Goal: Transaction & Acquisition: Purchase product/service

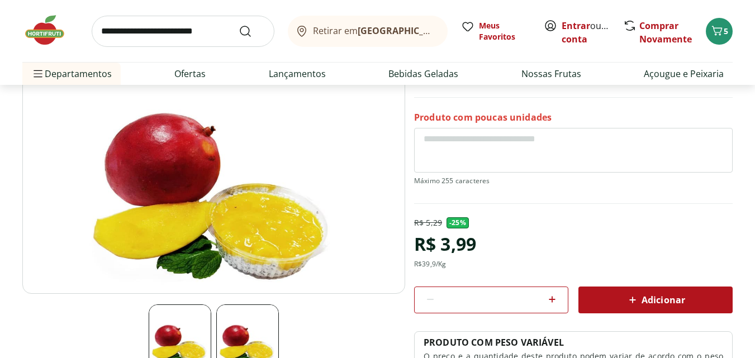
scroll to position [112, 0]
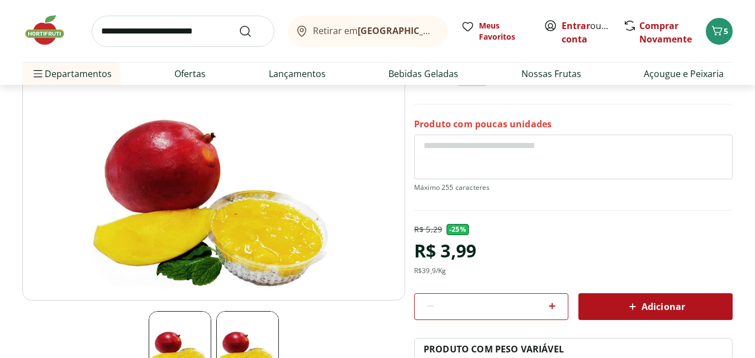
click at [32, 40] on img at bounding box center [50, 30] width 56 height 34
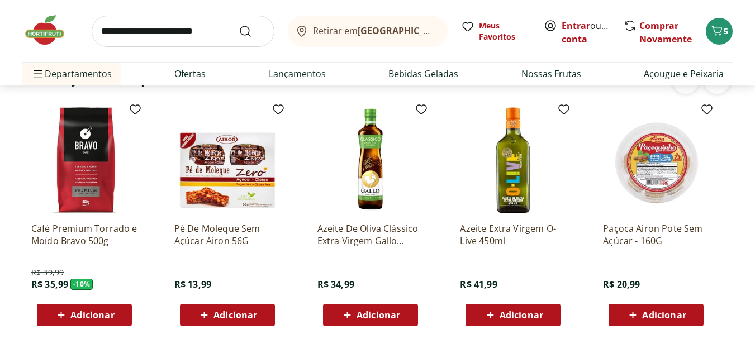
scroll to position [1899, 0]
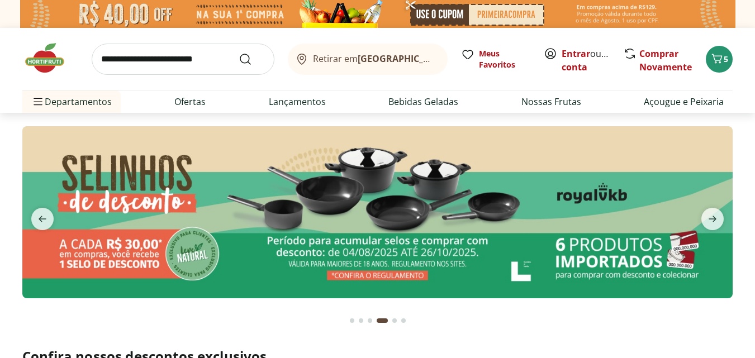
click at [173, 63] on input "search" at bounding box center [183, 59] width 183 height 31
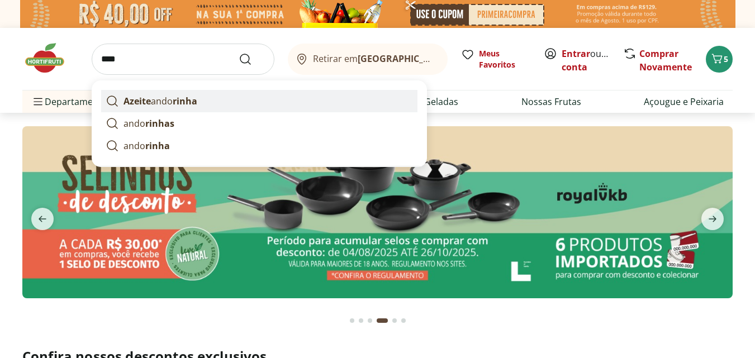
click at [170, 102] on p "Azeite ando rinha" at bounding box center [161, 100] width 74 height 13
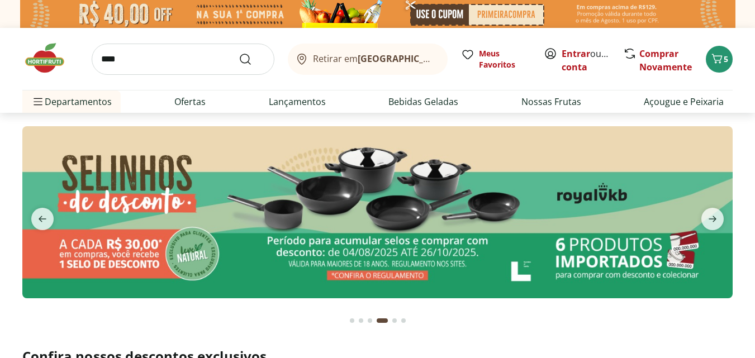
type input "**********"
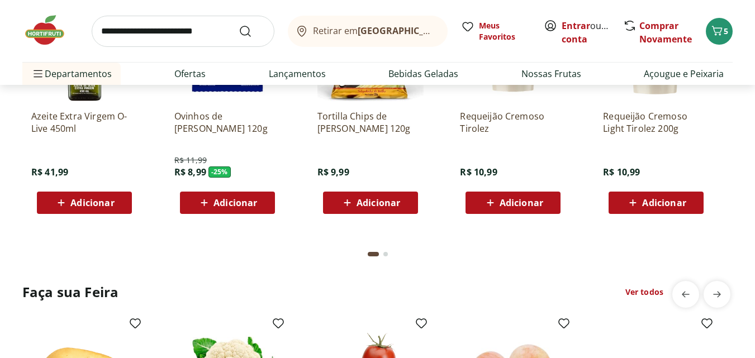
scroll to position [911, 0]
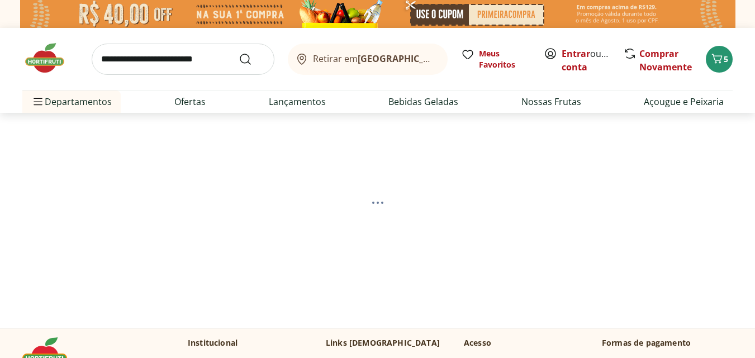
select select "**********"
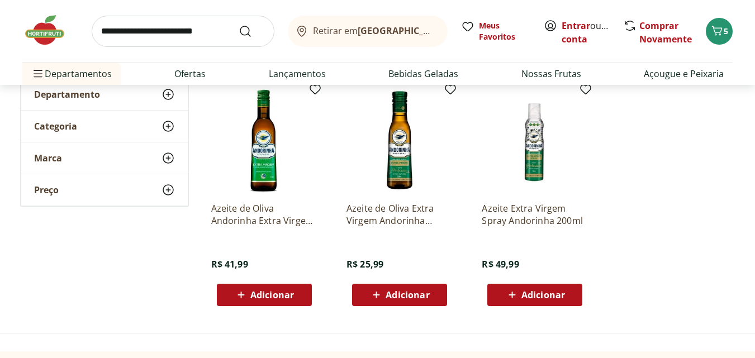
scroll to position [168, 0]
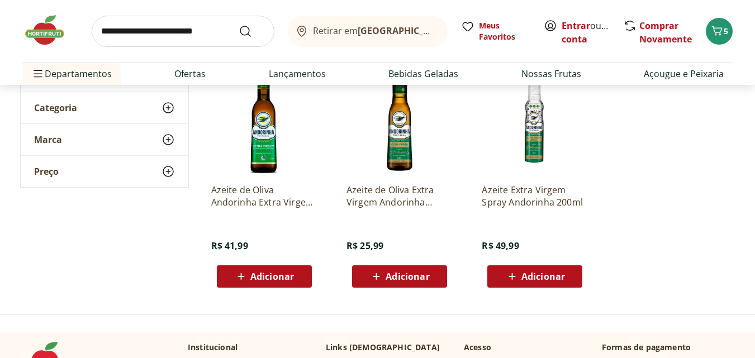
click at [274, 201] on p "Azeite de Oliva Andorinha Extra Virgem 500ml" at bounding box center [264, 196] width 106 height 25
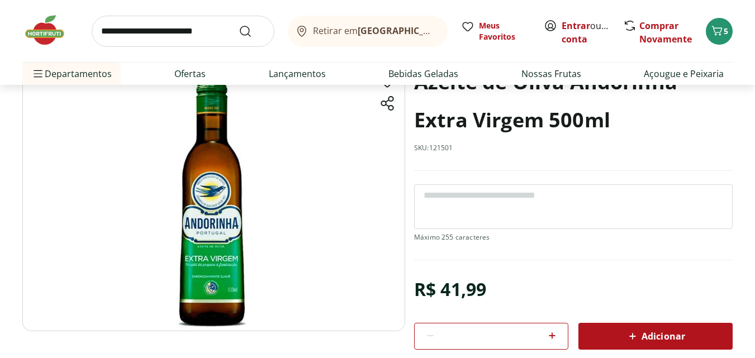
scroll to position [56, 0]
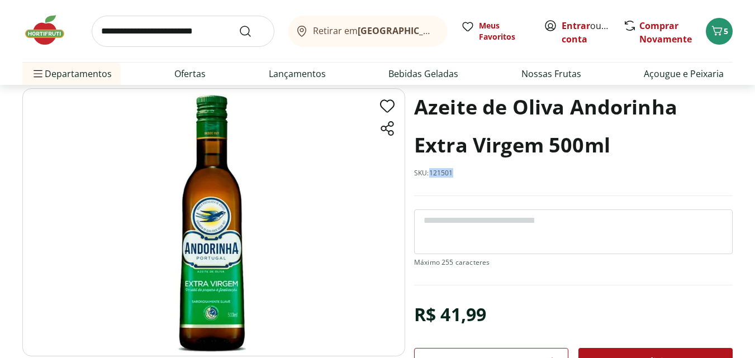
drag, startPoint x: 457, startPoint y: 174, endPoint x: 429, endPoint y: 177, distance: 27.5
click at [429, 177] on div "Azeite de Oliva Andorinha Extra Virgem 500ml SKU: 121501" at bounding box center [573, 142] width 319 height 108
click at [434, 179] on div "Azeite de Oliva Andorinha Extra Virgem 500ml SKU: 121501" at bounding box center [573, 142] width 319 height 108
drag, startPoint x: 447, startPoint y: 175, endPoint x: 432, endPoint y: 175, distance: 15.1
click at [432, 175] on div "Azeite de Oliva Andorinha Extra Virgem 500ml SKU: 121501" at bounding box center [573, 142] width 319 height 108
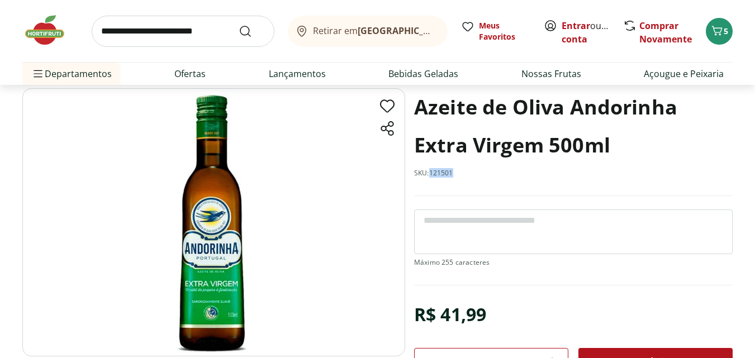
copy p "121501"
